Goal: Entertainment & Leisure: Consume media (video, audio)

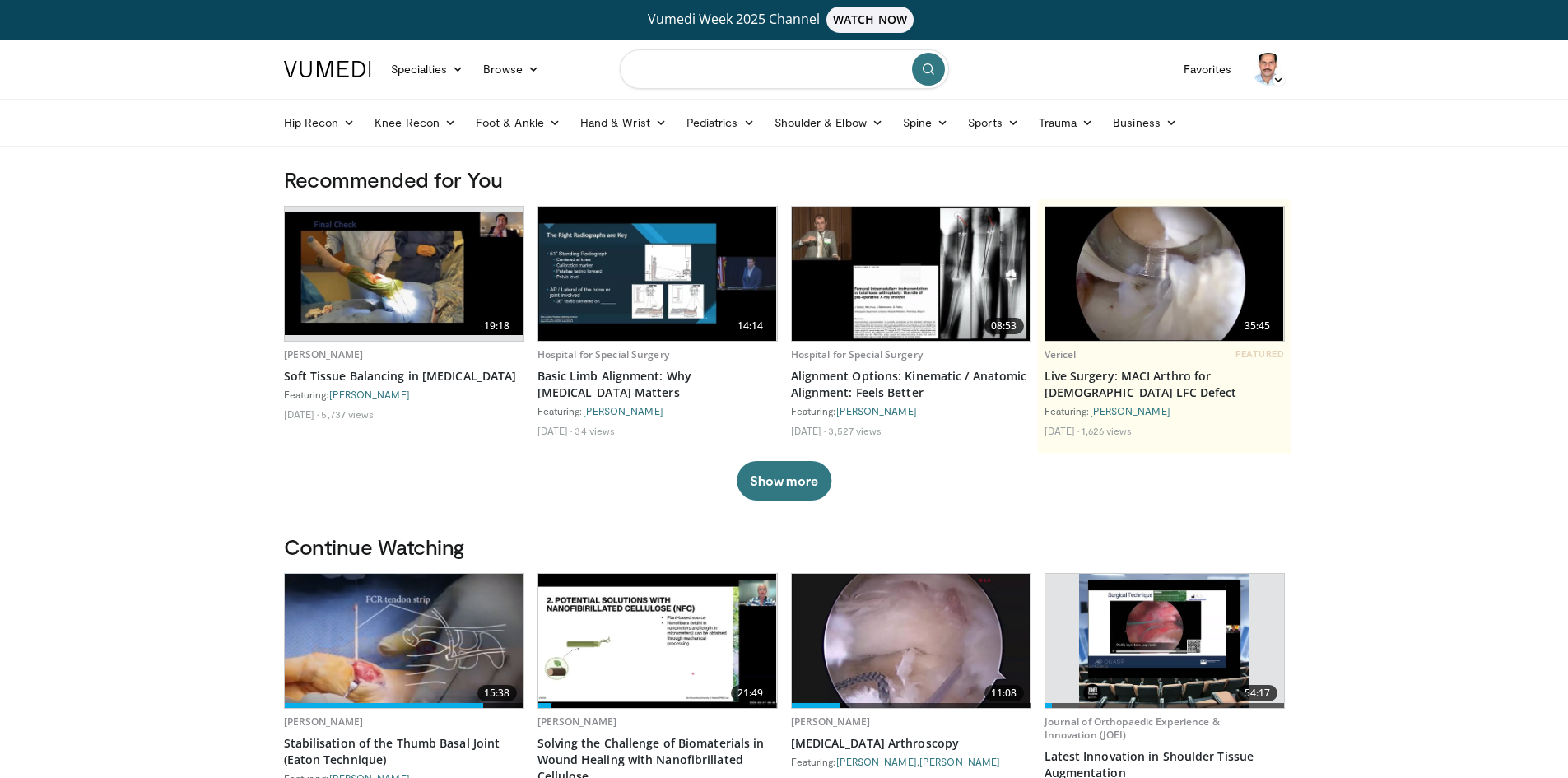
click at [665, 71] on input "Search topics, interventions" at bounding box center [784, 69] width 329 height 39
type input "**********"
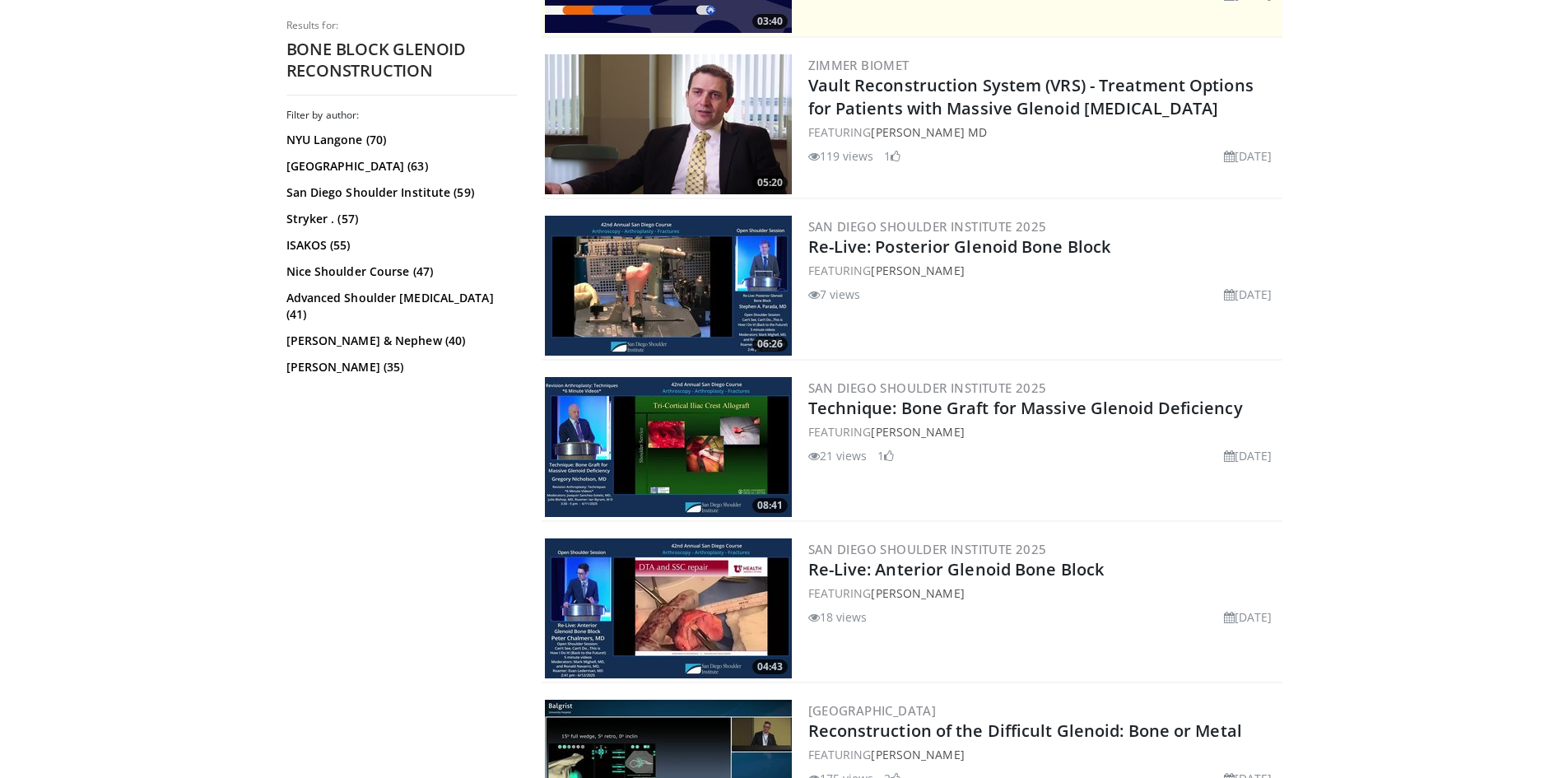
scroll to position [741, 0]
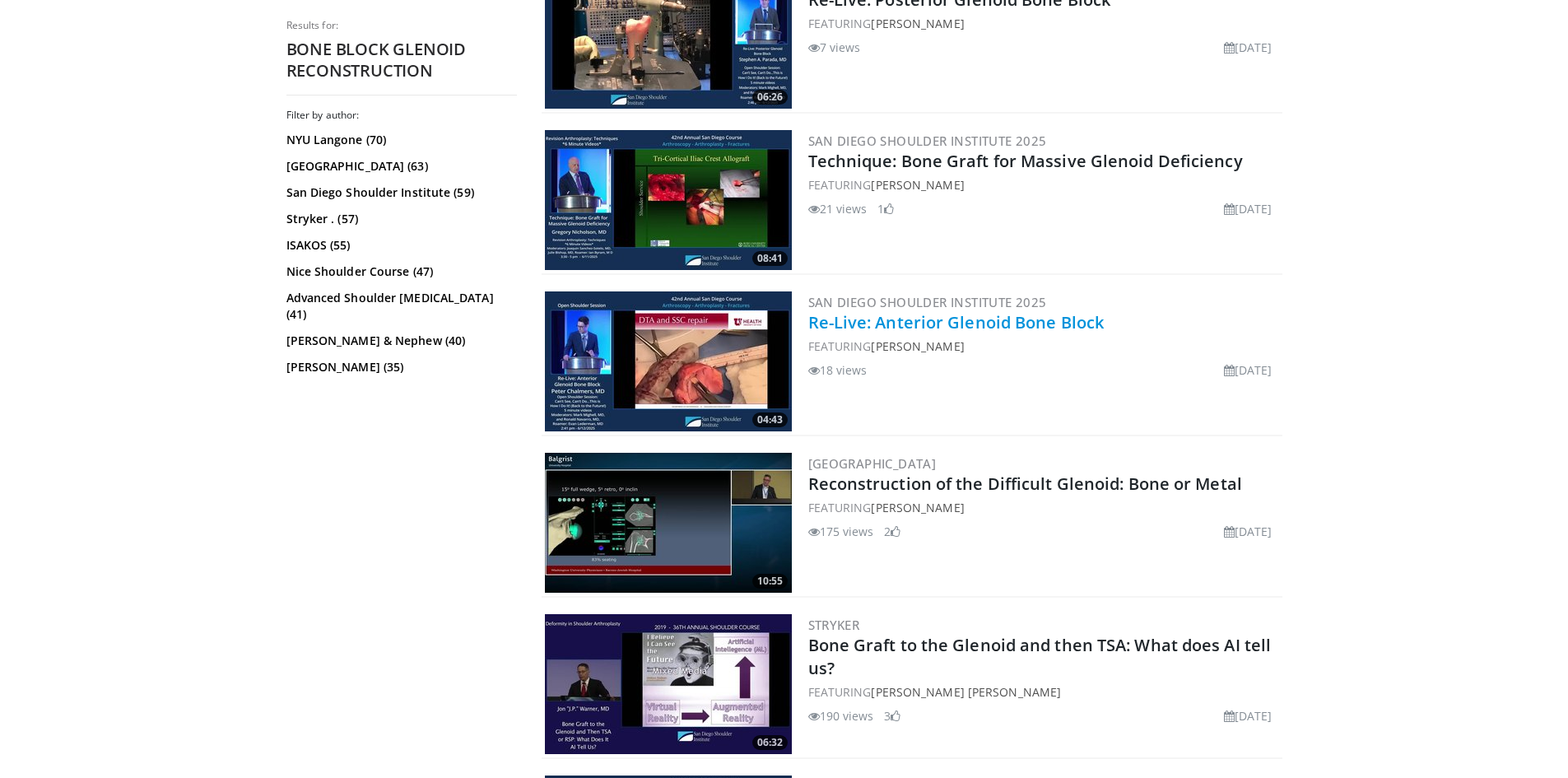
click at [864, 319] on link "Re-Live: Anterior Glenoid Bone Block" at bounding box center [956, 322] width 296 height 23
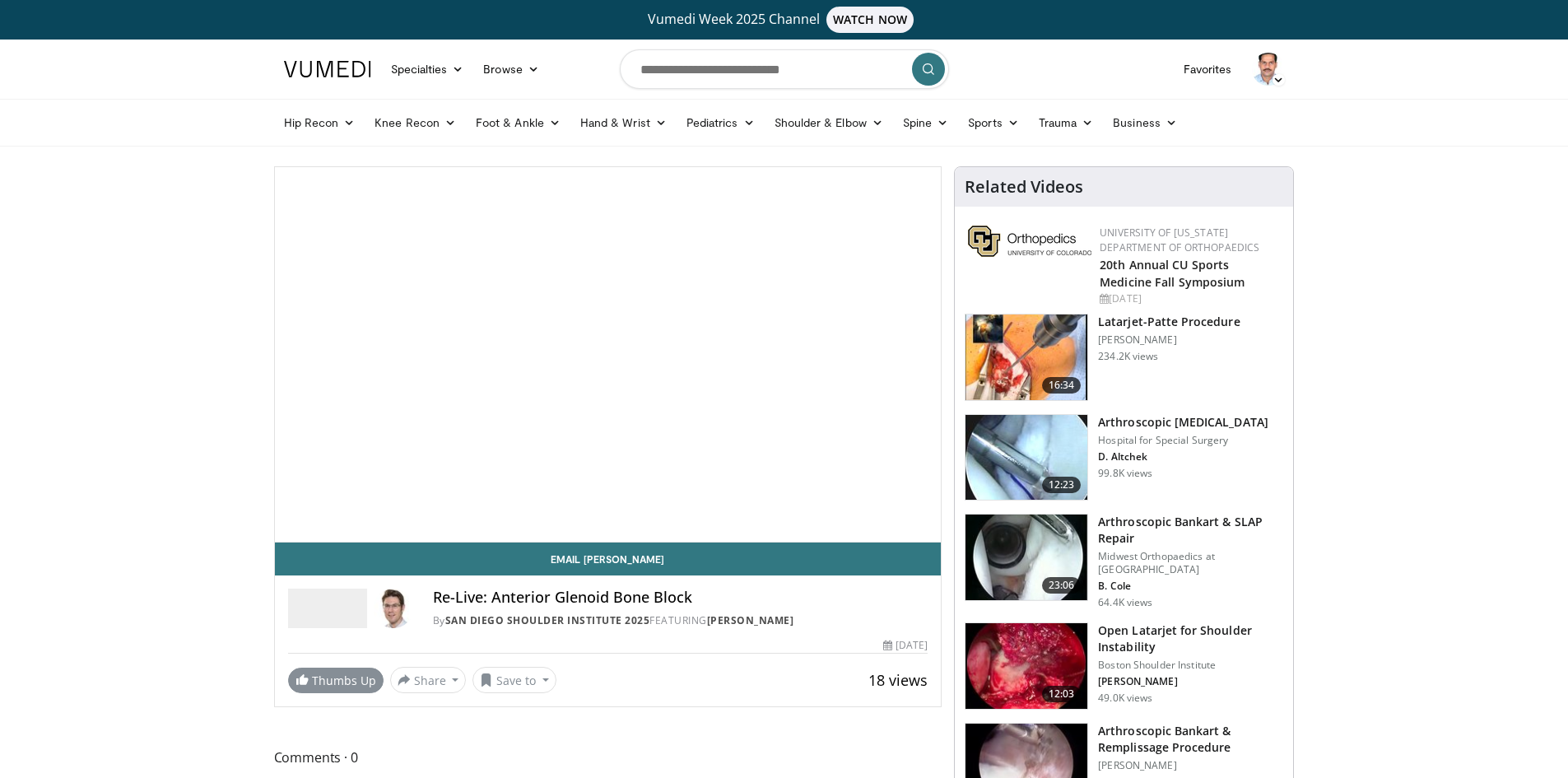
click at [321, 305] on div "10 seconds Tap to unmute" at bounding box center [608, 355] width 667 height 374
click at [330, 675] on link "Thumbs Up" at bounding box center [336, 681] width 96 height 26
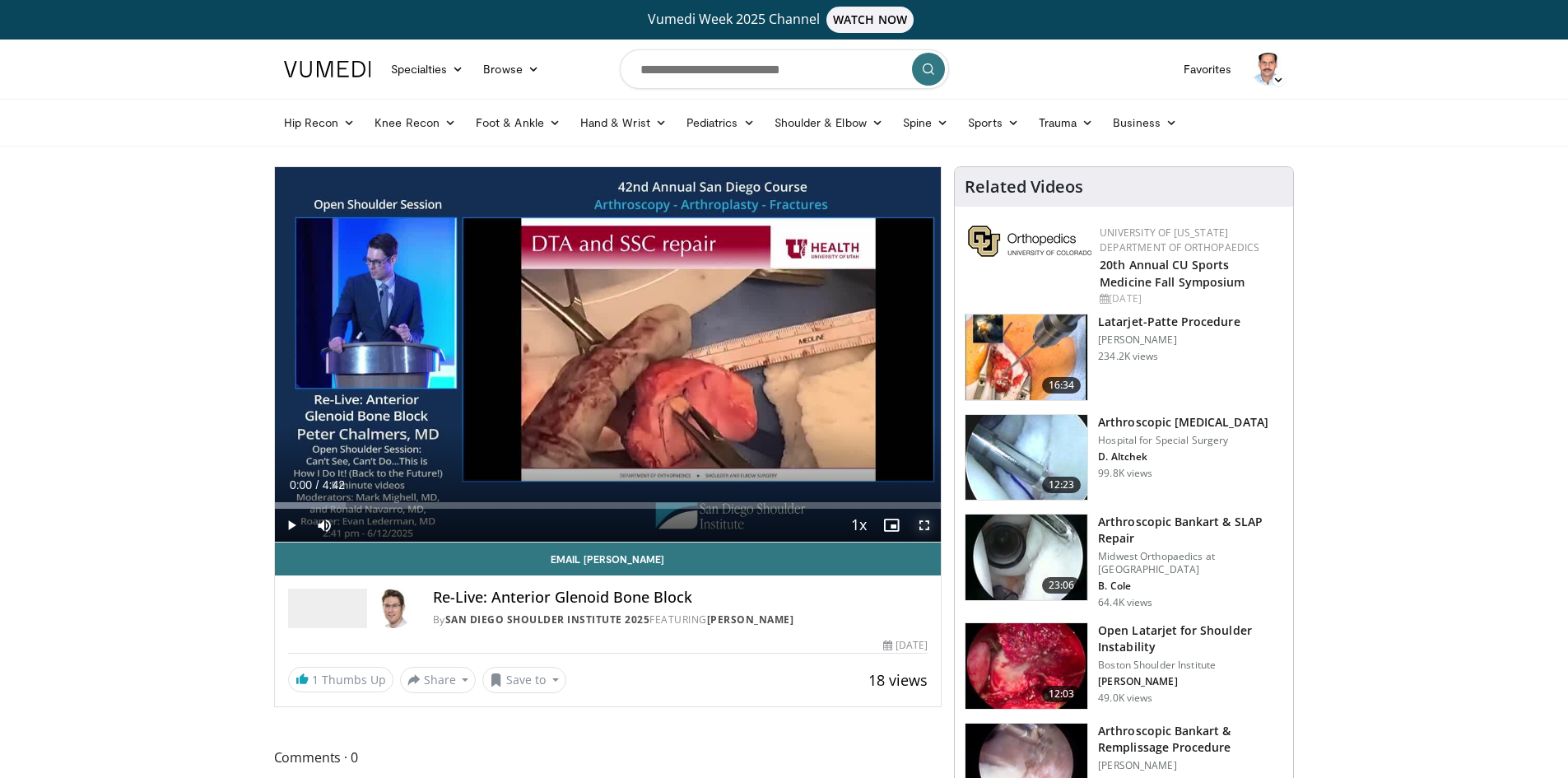
click at [926, 526] on span "Video Player" at bounding box center [924, 525] width 33 height 32
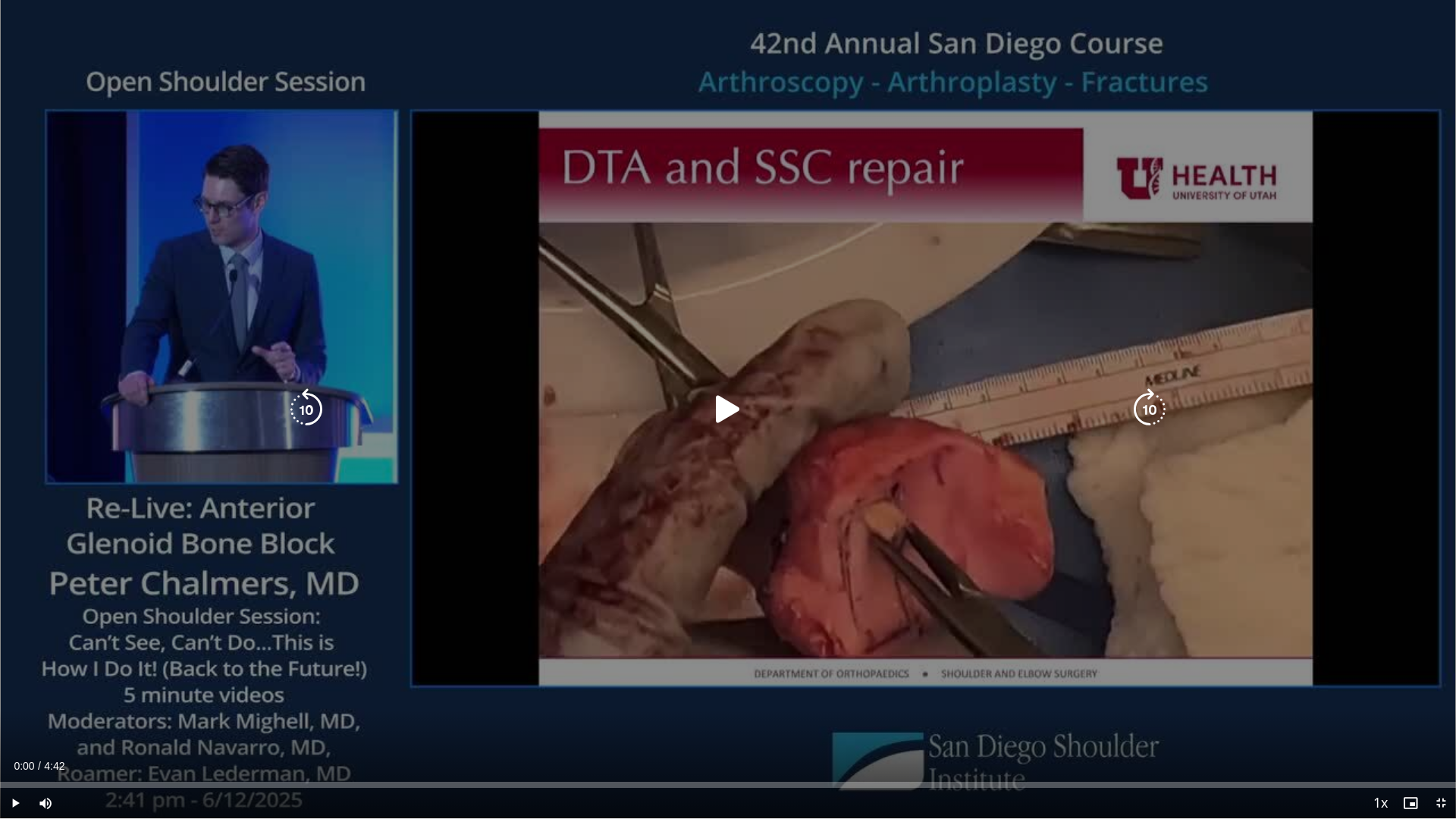
click at [728, 409] on icon "Video Player" at bounding box center [728, 409] width 43 height 43
click at [733, 411] on icon "Video Player" at bounding box center [728, 409] width 43 height 43
click at [718, 408] on icon "Video Player" at bounding box center [728, 409] width 43 height 43
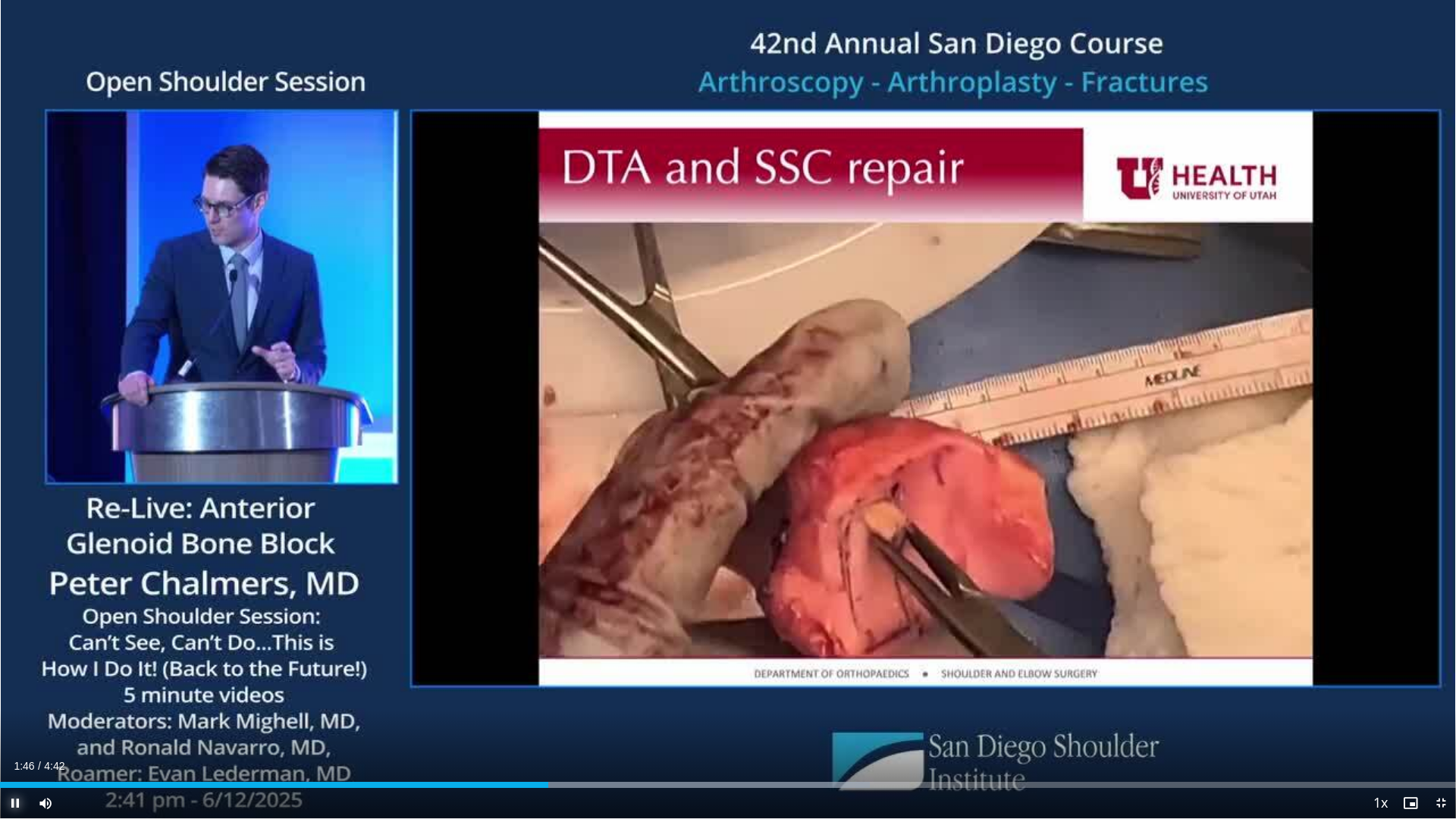
click at [15, 716] on span "Video Player" at bounding box center [15, 803] width 30 height 30
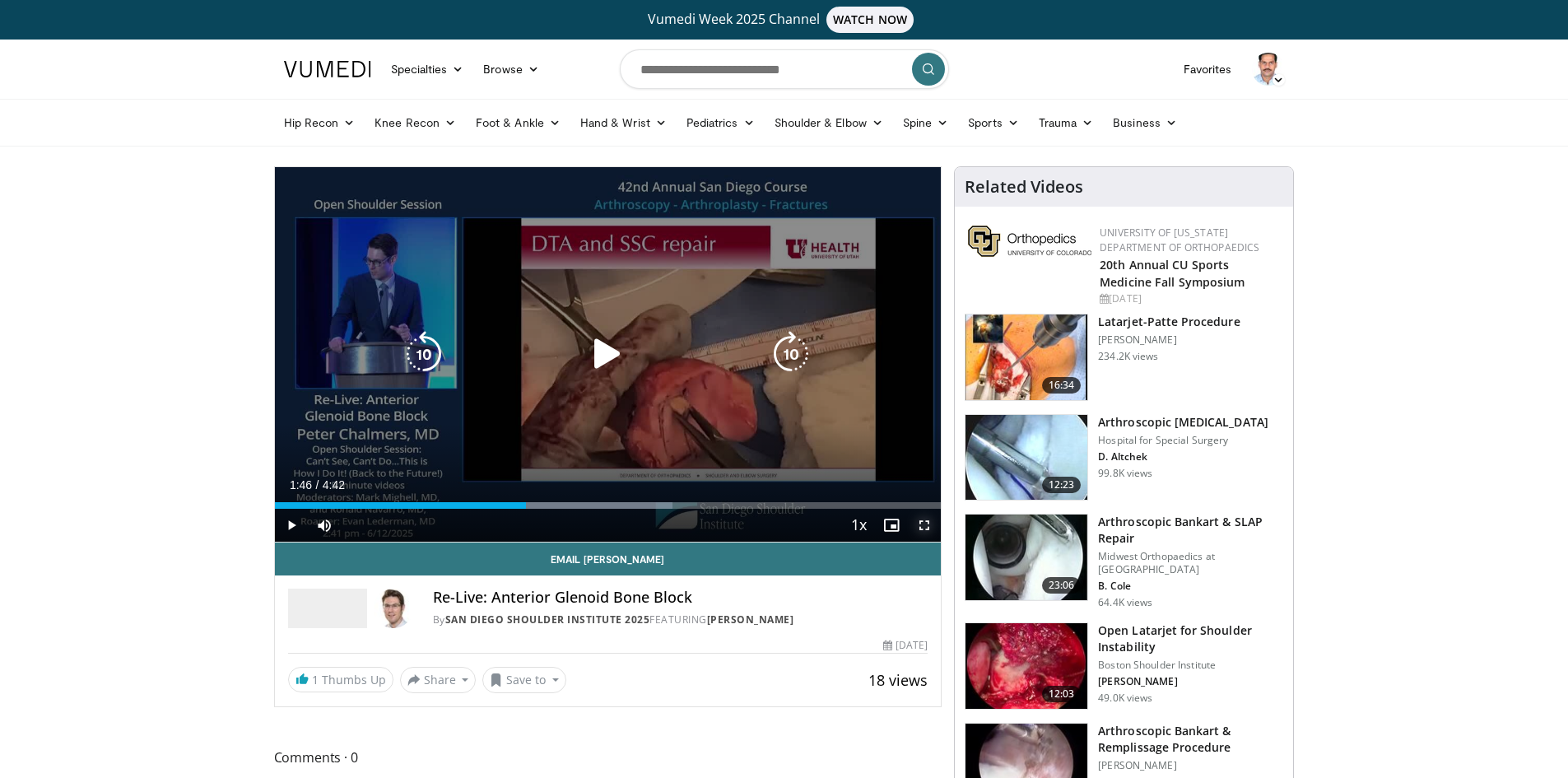
drag, startPoint x: 926, startPoint y: 523, endPoint x: 926, endPoint y: 595, distance: 72.0
click at [926, 523] on span "Video Player" at bounding box center [924, 525] width 33 height 32
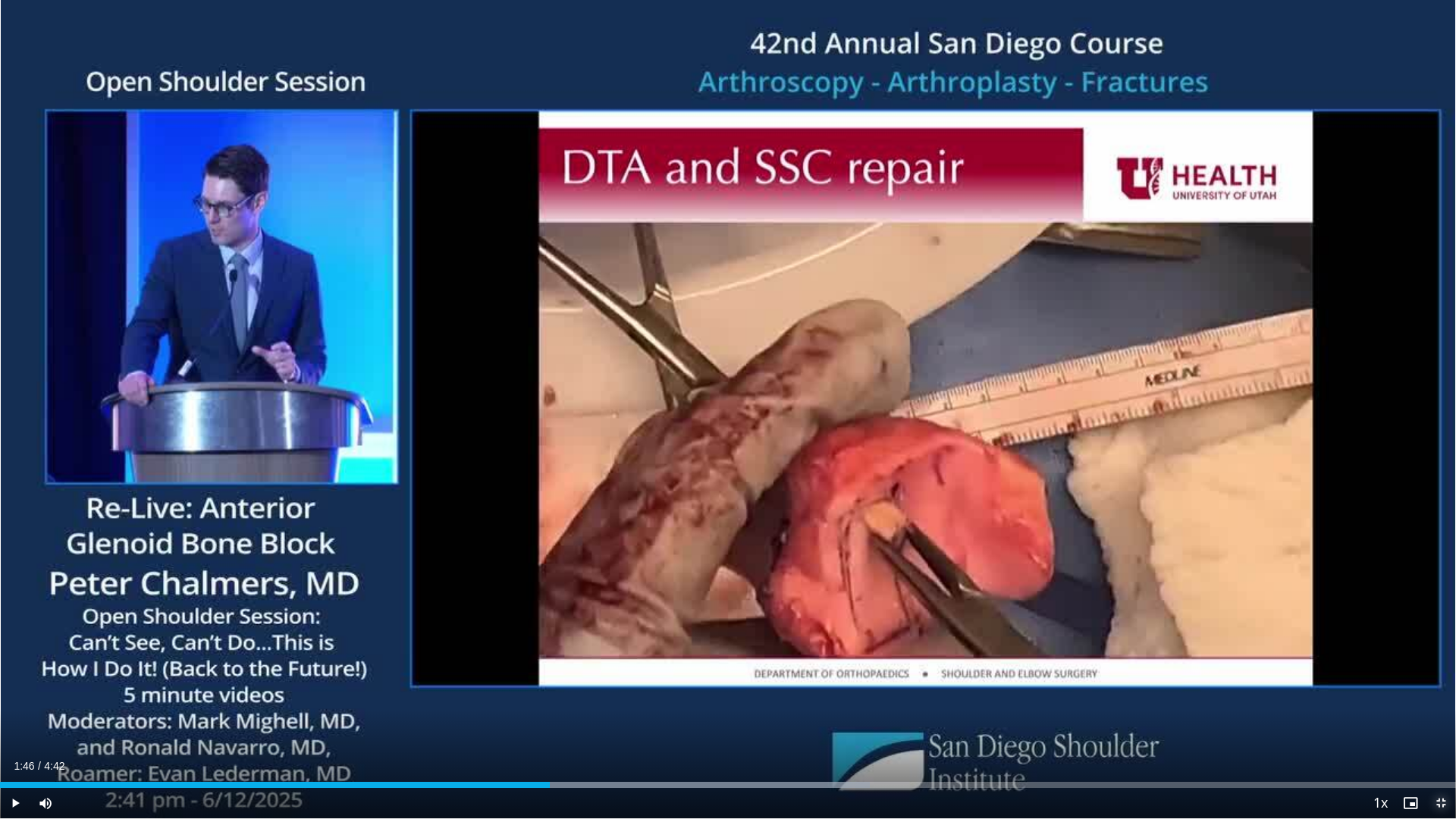
click at [1441, 716] on span "Video Player" at bounding box center [1441, 803] width 30 height 30
